Goal: Information Seeking & Learning: Understand process/instructions

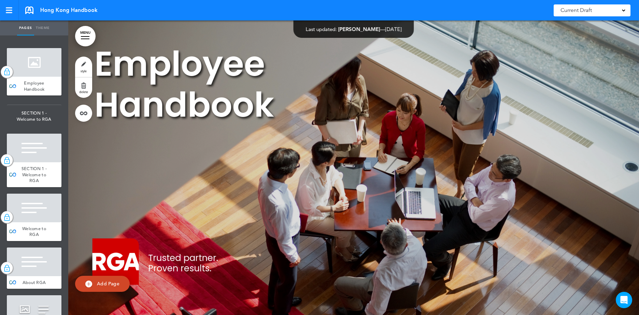
scroll to position [4519, 0]
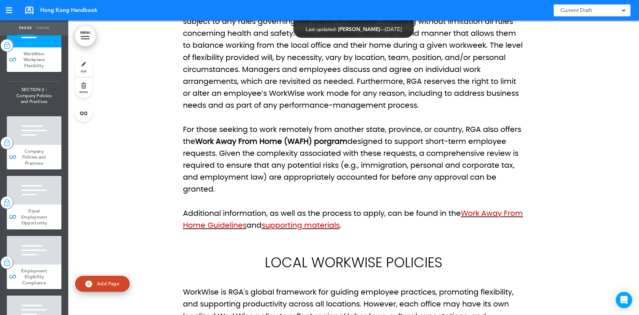
click at [287, 145] on p "For those seeking to work remotely from another state, province, or country, RG…" at bounding box center [353, 160] width 341 height 72
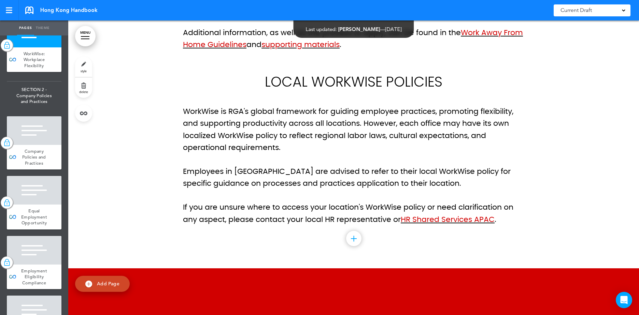
scroll to position [4690, 0]
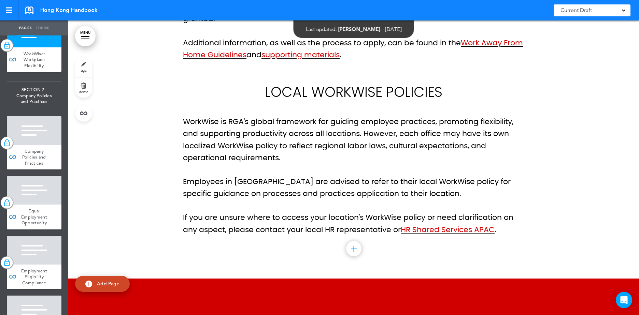
click at [265, 95] on h2 "Local WorkWise Policies" at bounding box center [353, 92] width 341 height 14
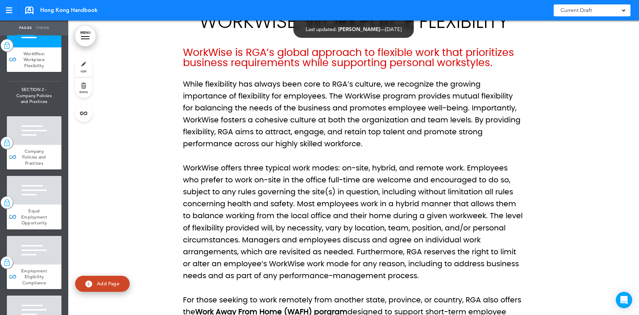
scroll to position [4246, 0]
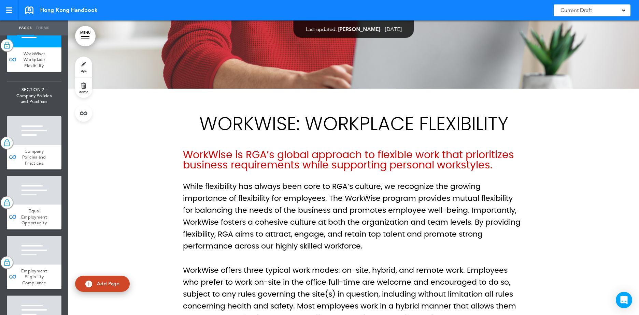
click at [363, 127] on h1 "Workwise: Workplace flexibility" at bounding box center [353, 123] width 341 height 19
drag, startPoint x: 301, startPoint y: 127, endPoint x: 307, endPoint y: 127, distance: 6.5
click at [307, 127] on h1 "Workwise: Workplace flexibility" at bounding box center [353, 123] width 341 height 19
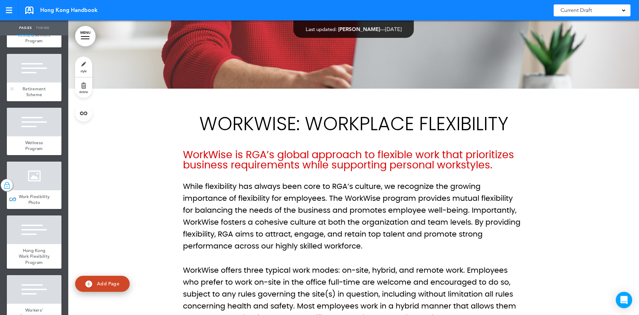
scroll to position [6233, 0]
click at [22, 47] on div "Rental Reimbursement Program" at bounding box center [34, 35] width 55 height 25
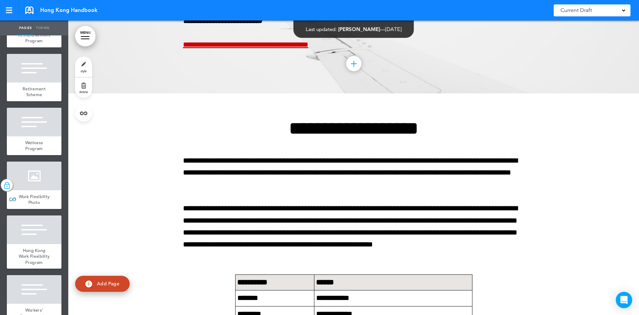
scroll to position [42746, 0]
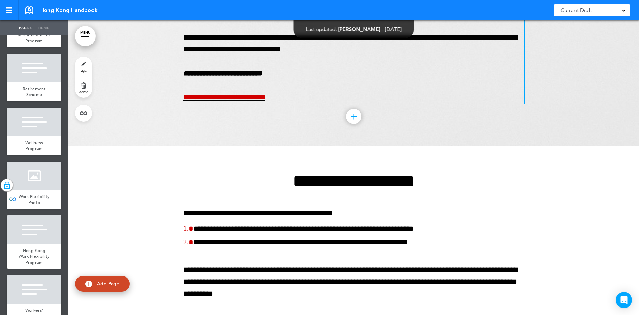
click at [319, 17] on span "**********" at bounding box center [350, 7] width 334 height 19
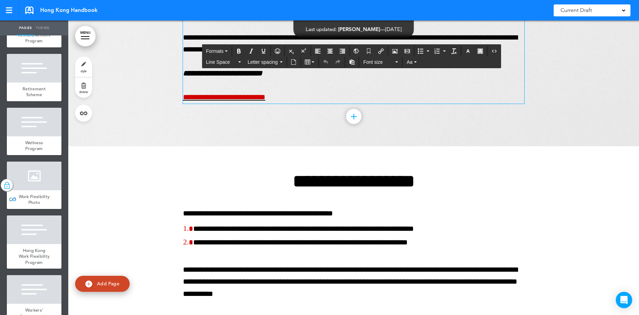
drag, startPoint x: 332, startPoint y: 87, endPoint x: 315, endPoint y: 87, distance: 16.7
click at [315, 17] on span "**********" at bounding box center [350, 7] width 334 height 19
click at [370, 51] on icon "Anchor" at bounding box center [368, 50] width 5 height 5
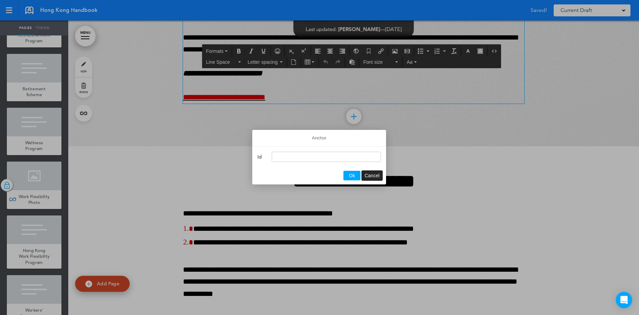
click at [377, 175] on span "Cancel" at bounding box center [371, 175] width 15 height 5
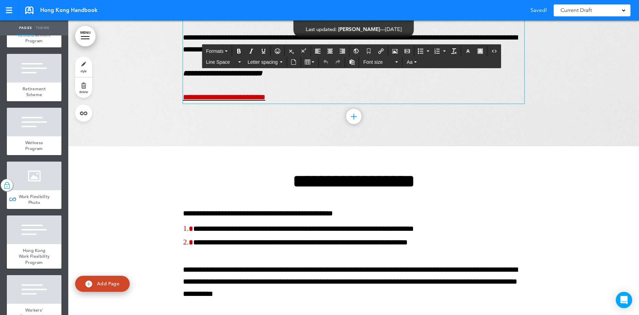
click at [361, 17] on span "**********" at bounding box center [350, 7] width 334 height 19
click at [377, 50] on button "Insert/edit airmason link" at bounding box center [380, 51] width 11 height 10
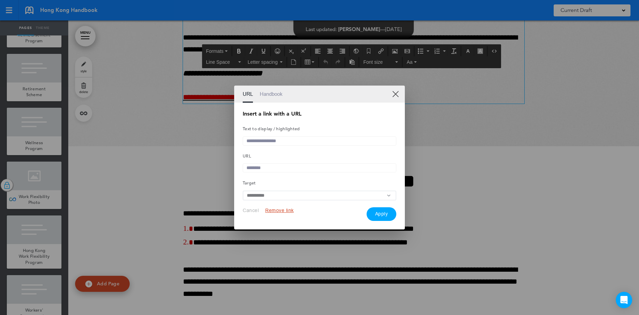
click at [282, 95] on link "Handbook" at bounding box center [271, 94] width 23 height 17
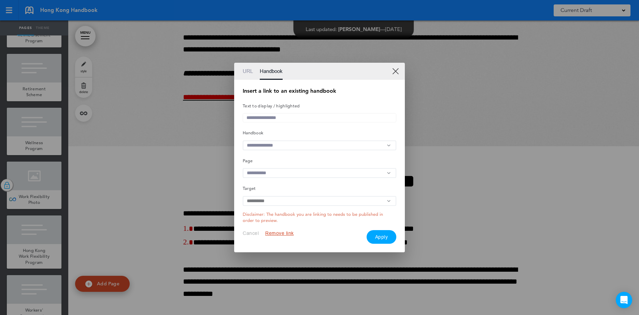
click at [397, 68] on link "XX" at bounding box center [395, 71] width 6 height 6
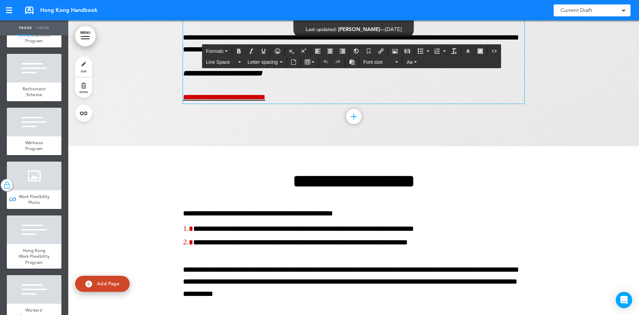
drag, startPoint x: 324, startPoint y: 85, endPoint x: 293, endPoint y: 79, distance: 31.3
click at [293, 79] on div "**********" at bounding box center [353, 32] width 341 height 144
